Goal: Information Seeking & Learning: Understand process/instructions

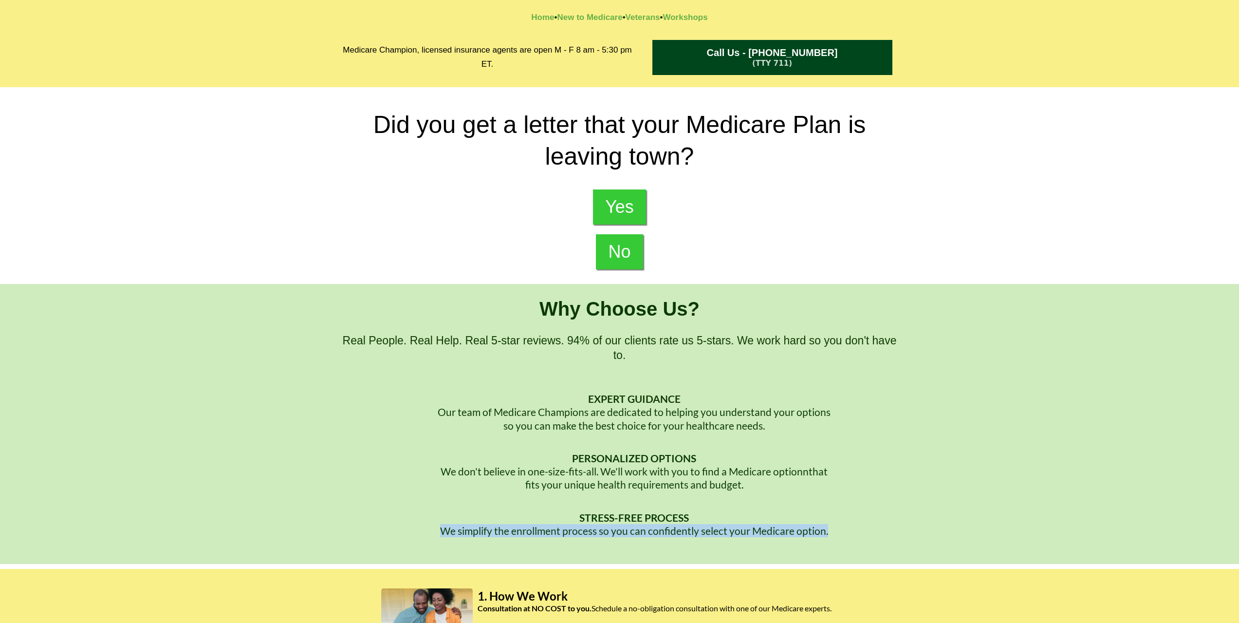
drag, startPoint x: 829, startPoint y: 549, endPoint x: 445, endPoint y: 553, distance: 384.1
type textarea "**********"
click at [445, 537] on p "We simplify the enrollment process so you can confidently select your Medicare …" at bounding box center [634, 530] width 531 height 13
copy p "We simplify the enrollment process so you can confidently select your Medicare …"
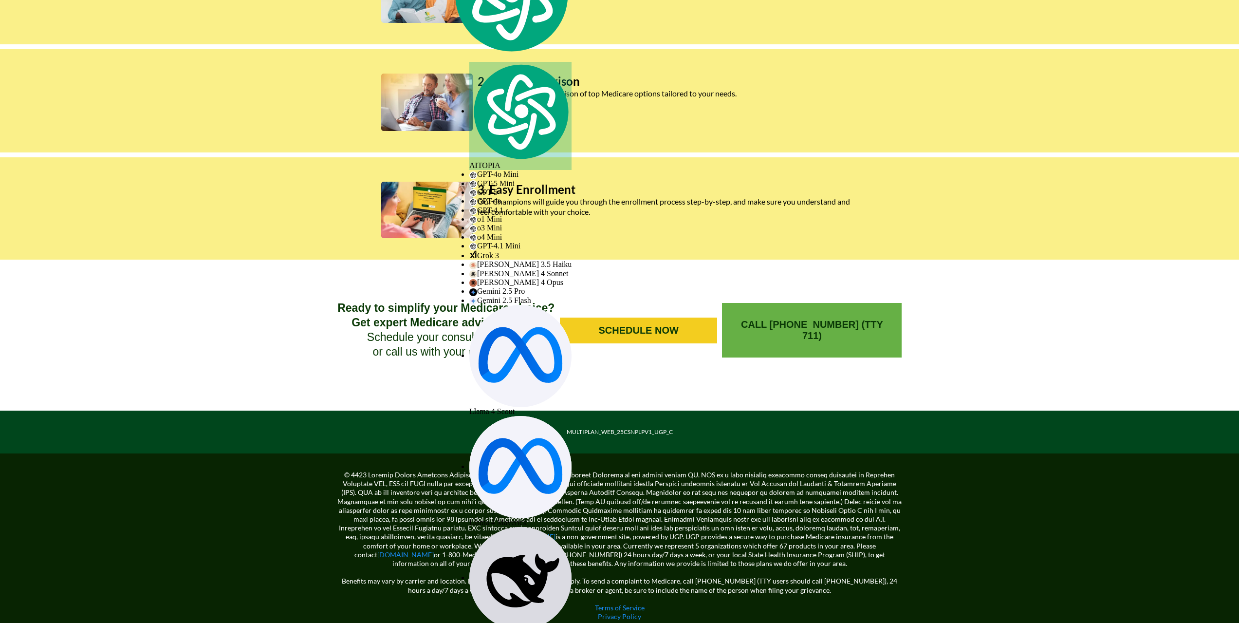
scroll to position [663, 0]
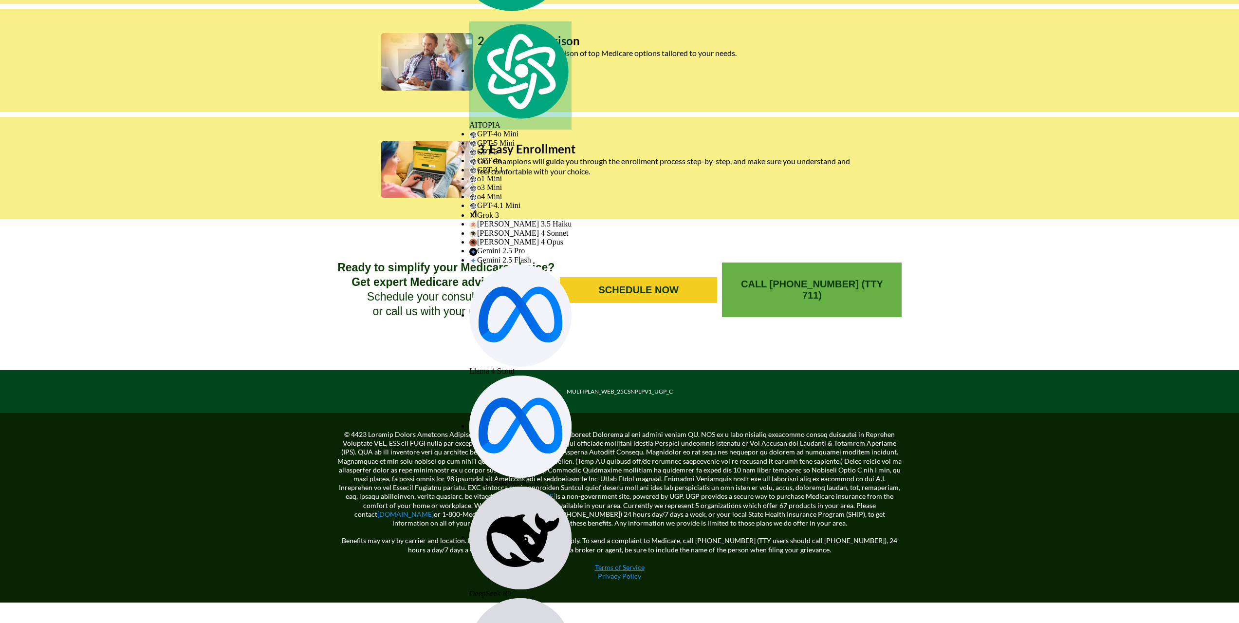
click at [624, 571] on link "Terms of Service" at bounding box center [620, 567] width 50 height 8
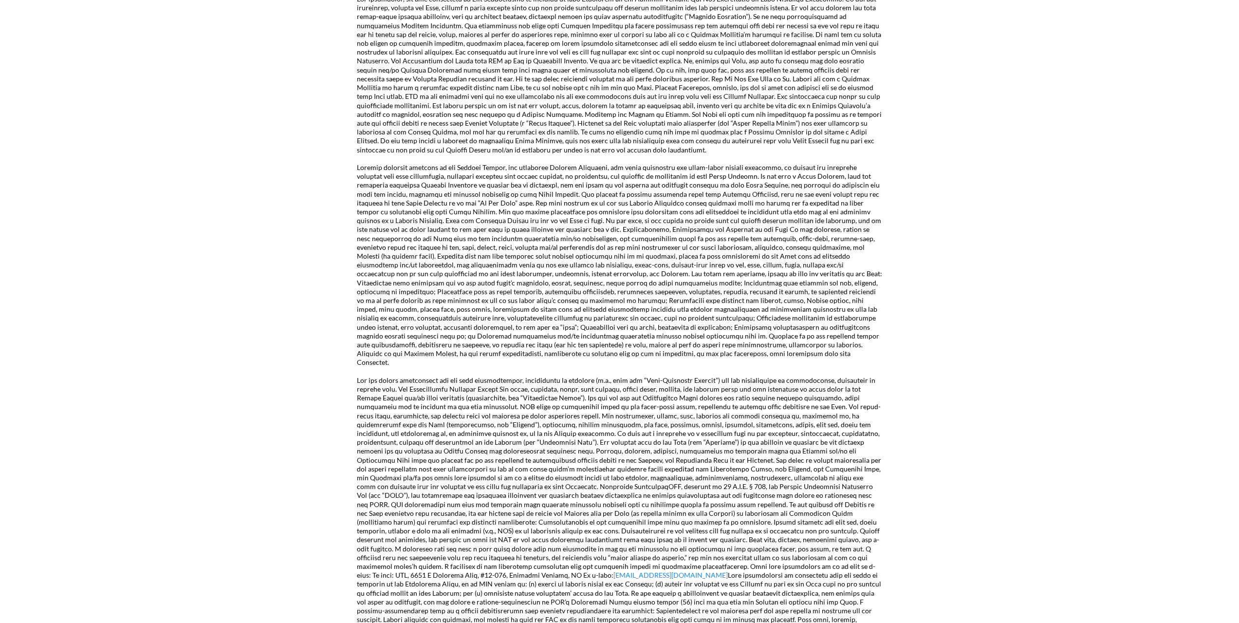
scroll to position [487, 0]
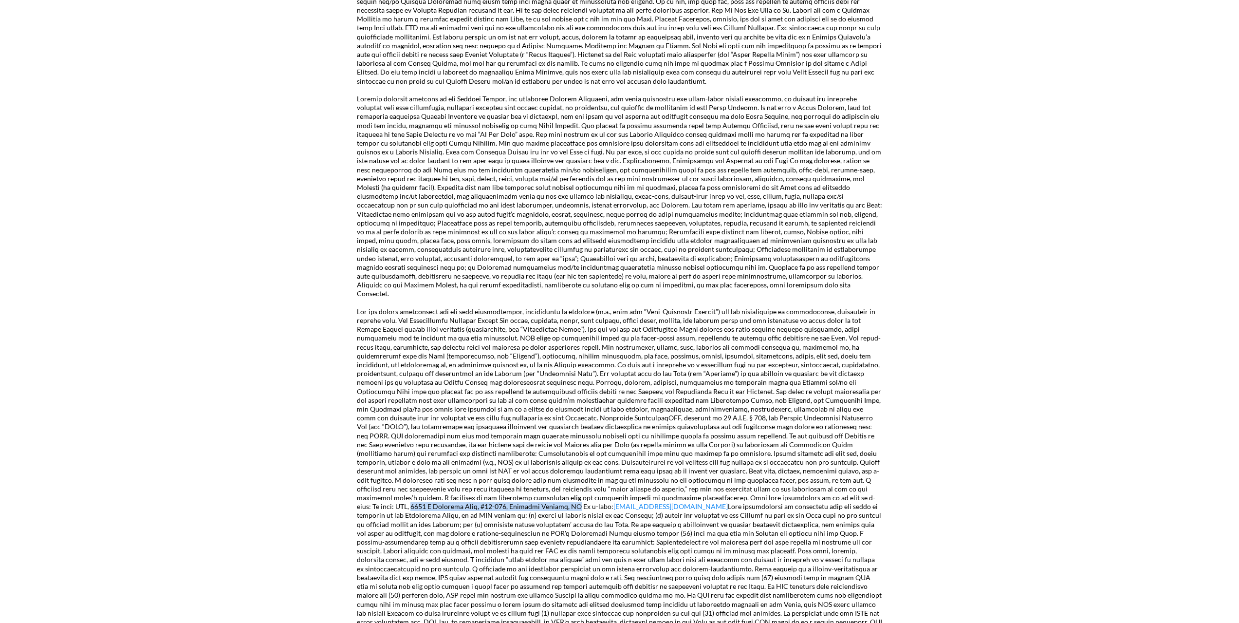
drag, startPoint x: 503, startPoint y: 484, endPoint x: 658, endPoint y: 483, distance: 154.8
type textarea "**********"
click at [658, 483] on p "[EMAIL_ADDRESS][DOMAIN_NAME]" at bounding box center [620, 577] width 526 height 540
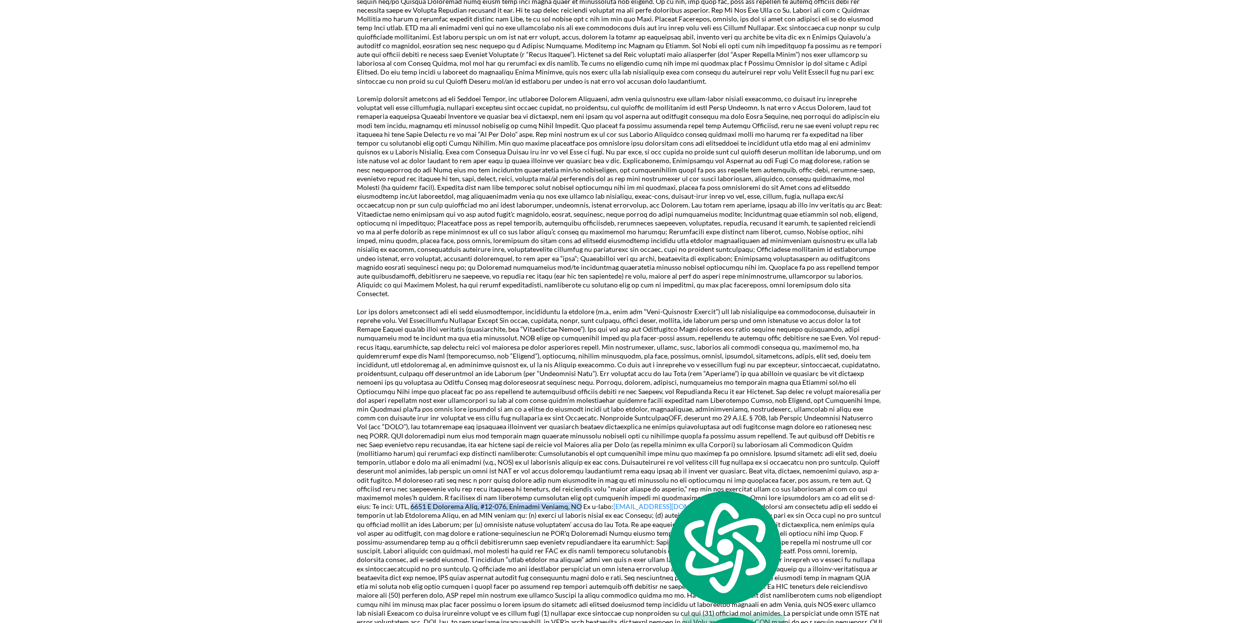
copy p "[STREET_ADDRESS]"
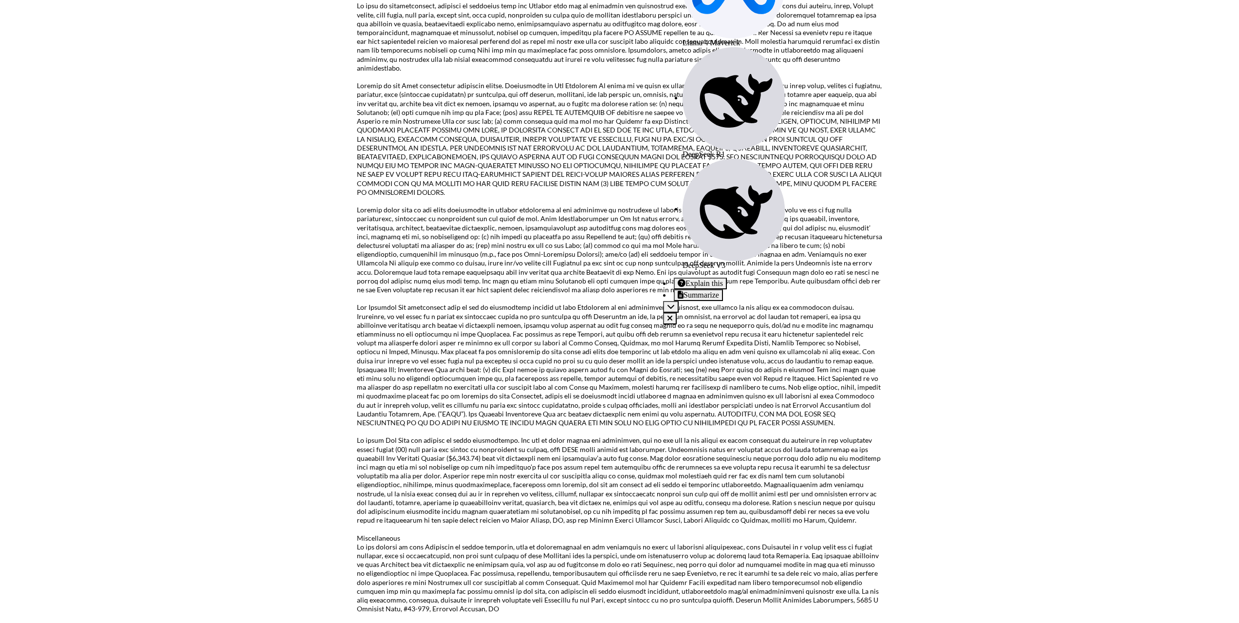
scroll to position [1558, 0]
